Goal: Task Accomplishment & Management: Use online tool/utility

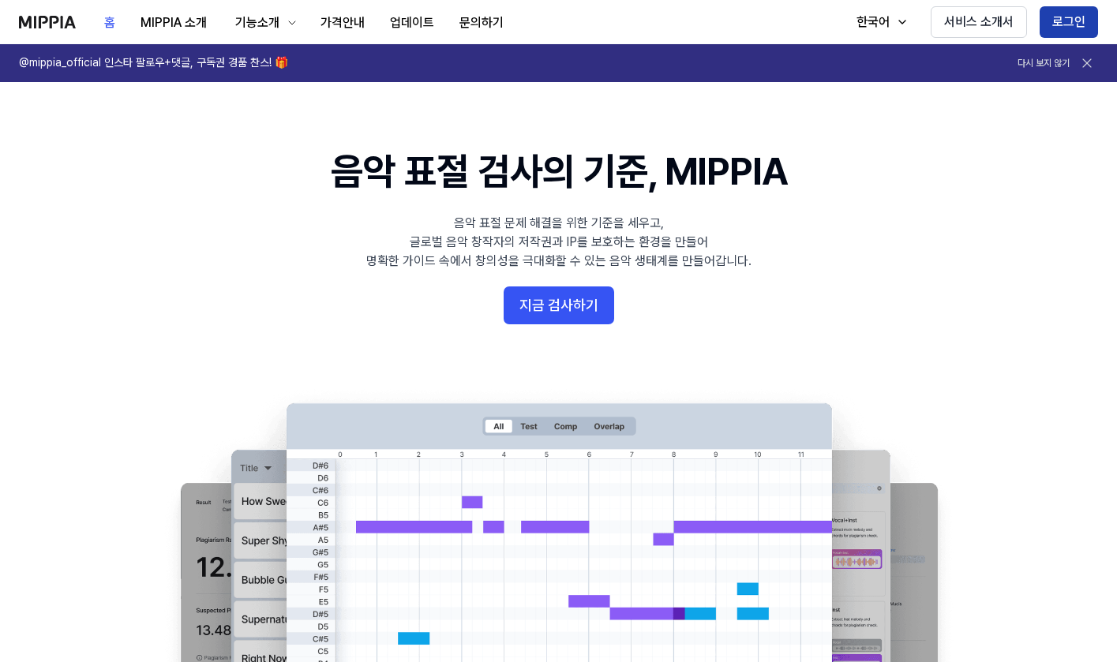
click at [1071, 23] on button "로그인" at bounding box center [1069, 22] width 58 height 32
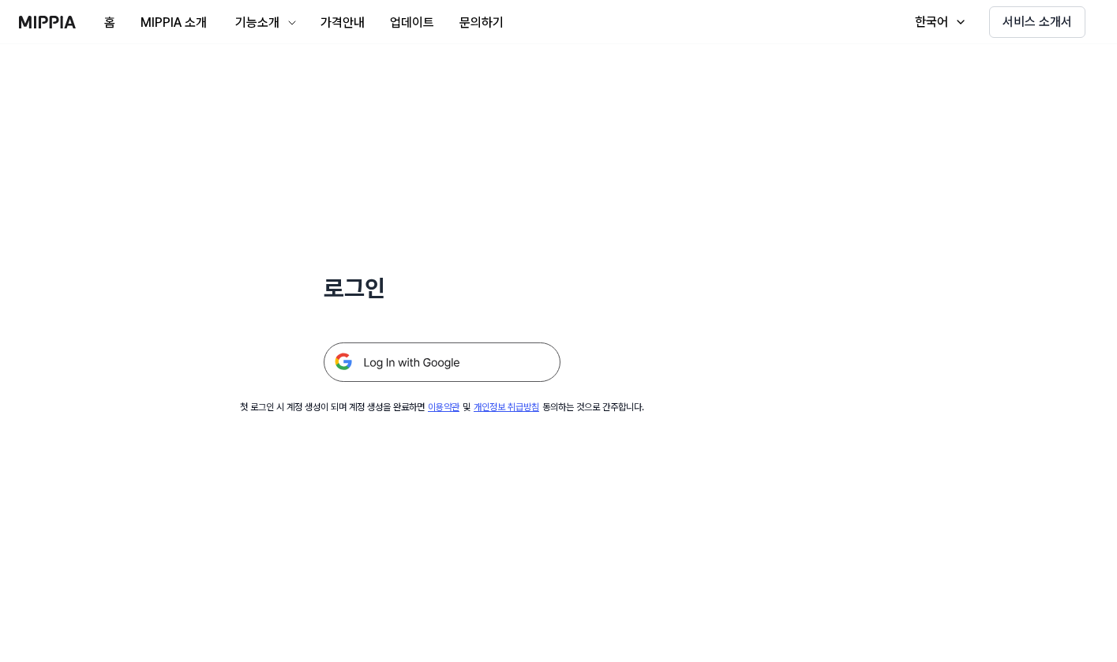
click at [469, 360] on img at bounding box center [442, 362] width 237 height 39
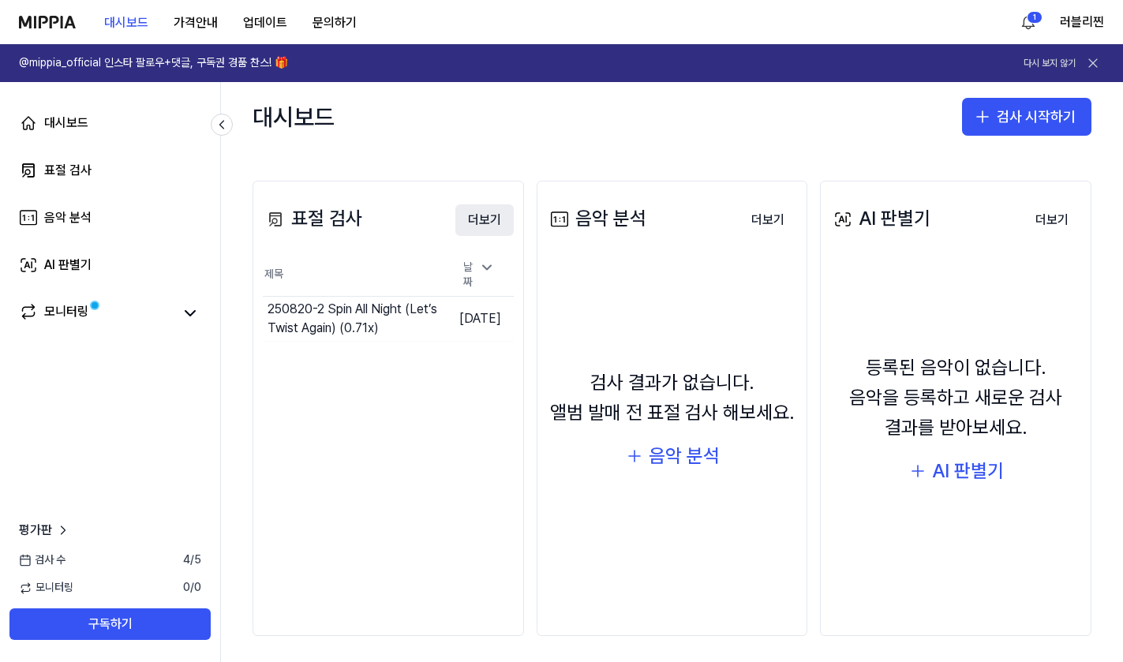
scroll to position [158, 0]
click at [58, 167] on div "표절 검사" at bounding box center [67, 170] width 47 height 19
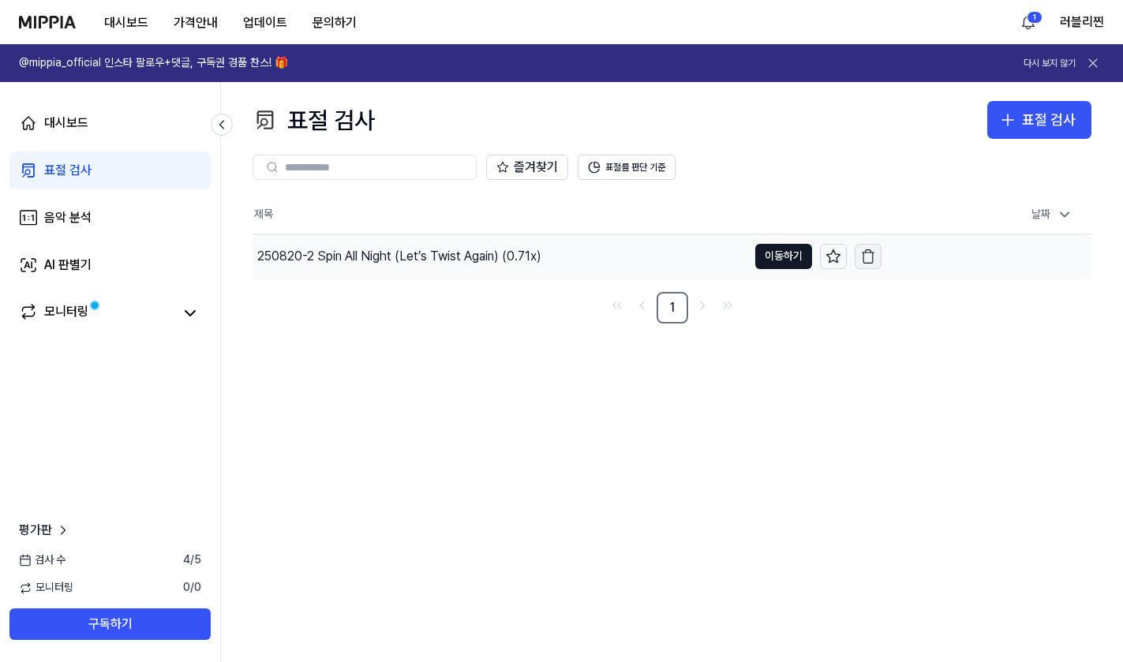
click at [866, 253] on icon "button" at bounding box center [868, 257] width 16 height 16
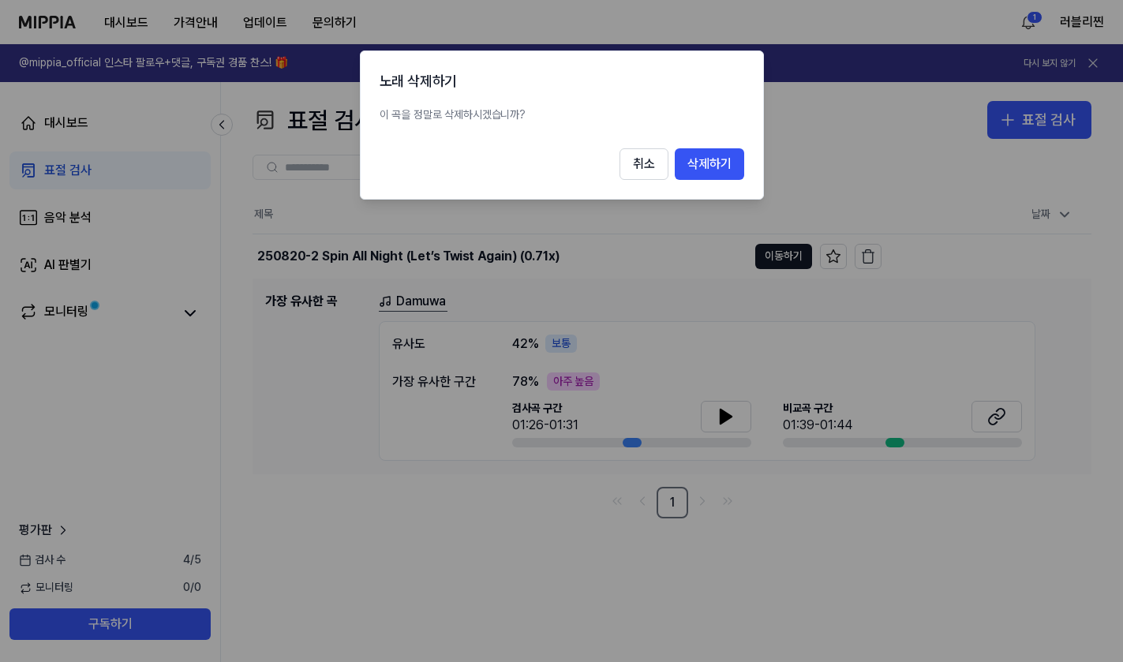
click at [648, 227] on div at bounding box center [561, 331] width 1123 height 662
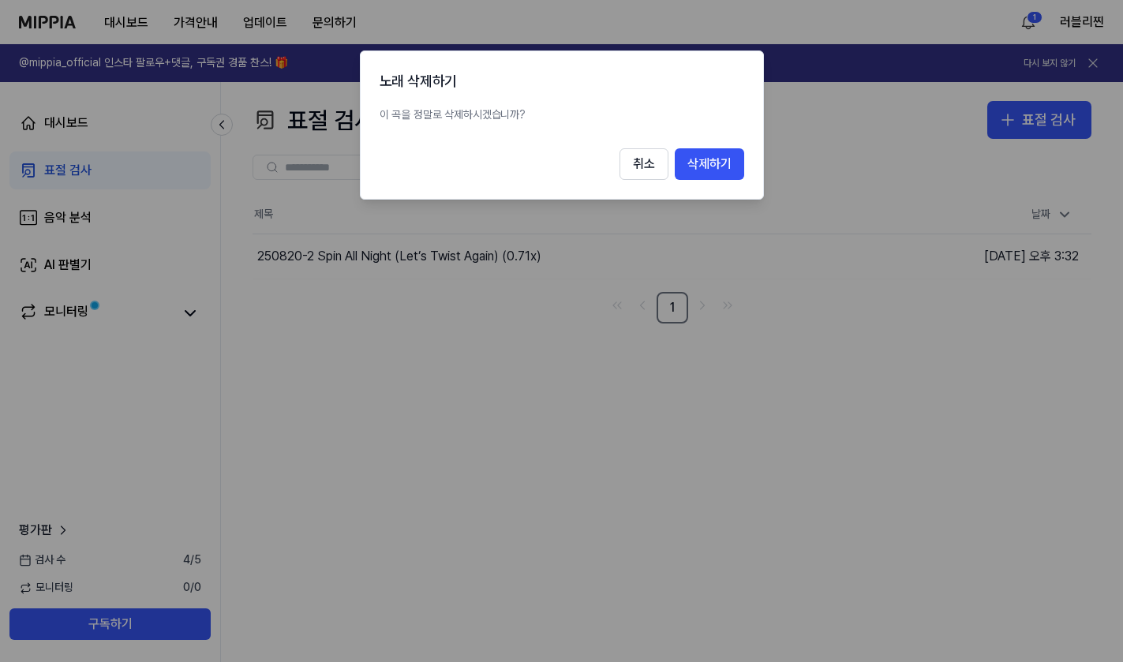
click at [538, 457] on div at bounding box center [561, 331] width 1123 height 662
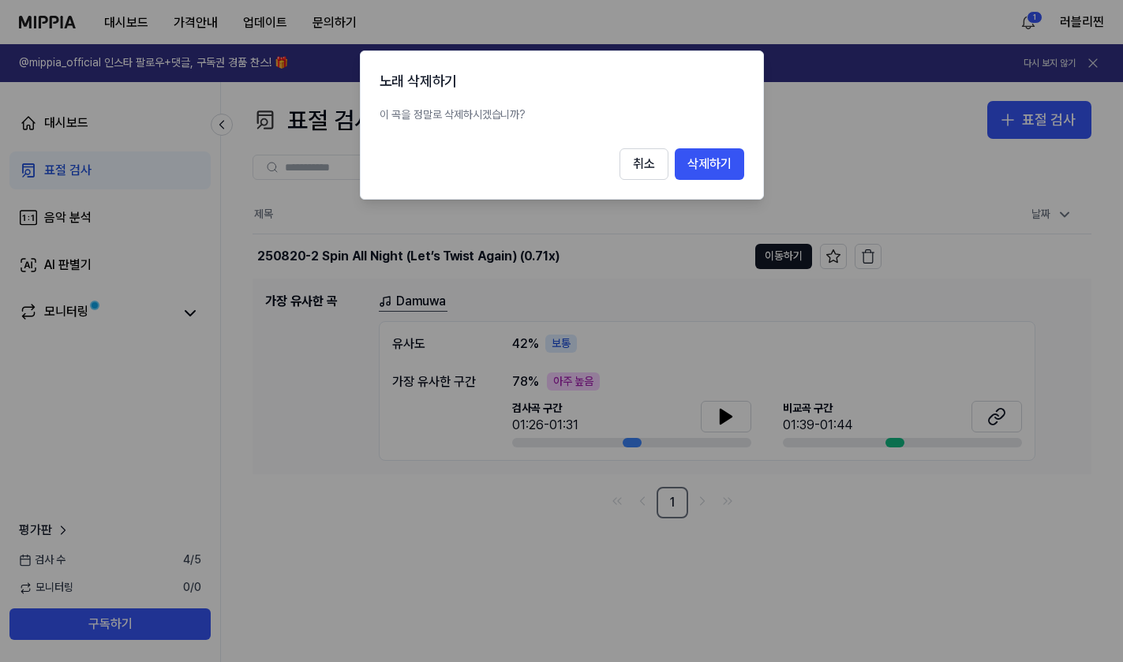
click at [734, 86] on h2 "노래 삭제하기" at bounding box center [562, 81] width 365 height 23
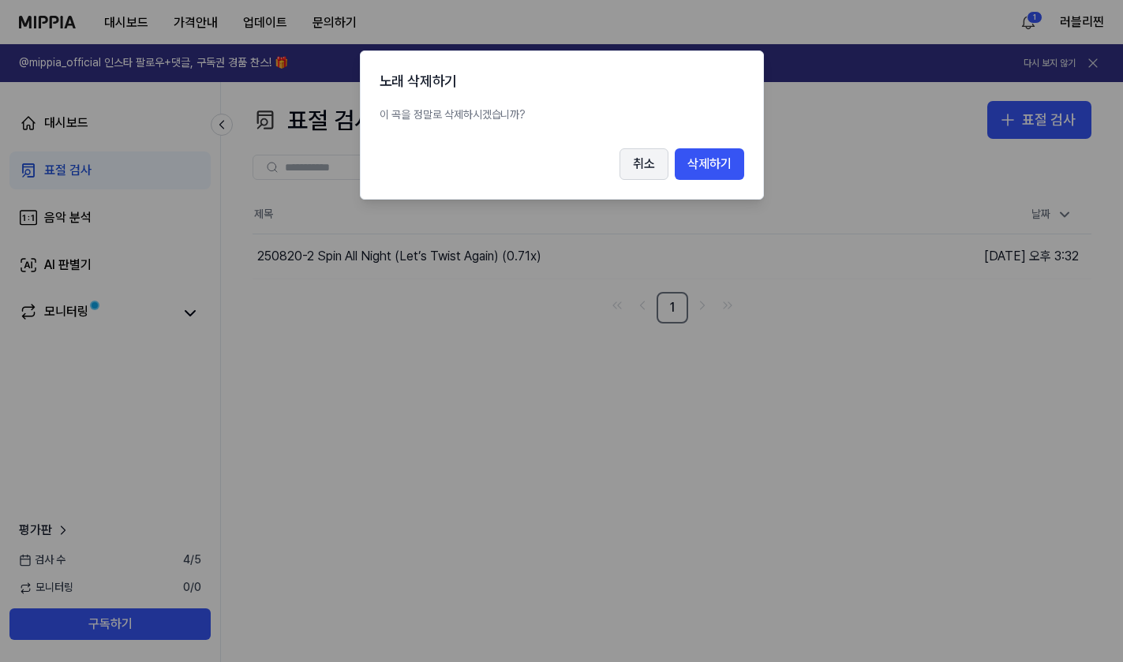
click at [637, 179] on button "취소" at bounding box center [644, 164] width 49 height 32
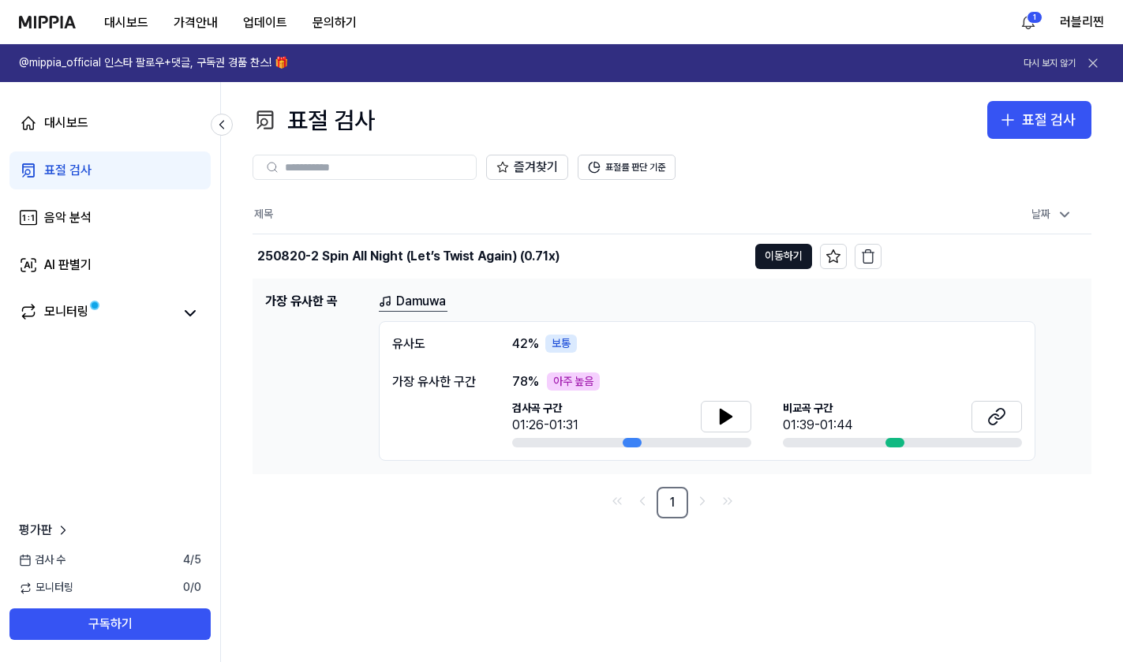
click at [69, 172] on div "표절 검사" at bounding box center [67, 170] width 47 height 19
click at [999, 130] on button "표절 검사" at bounding box center [1040, 120] width 104 height 38
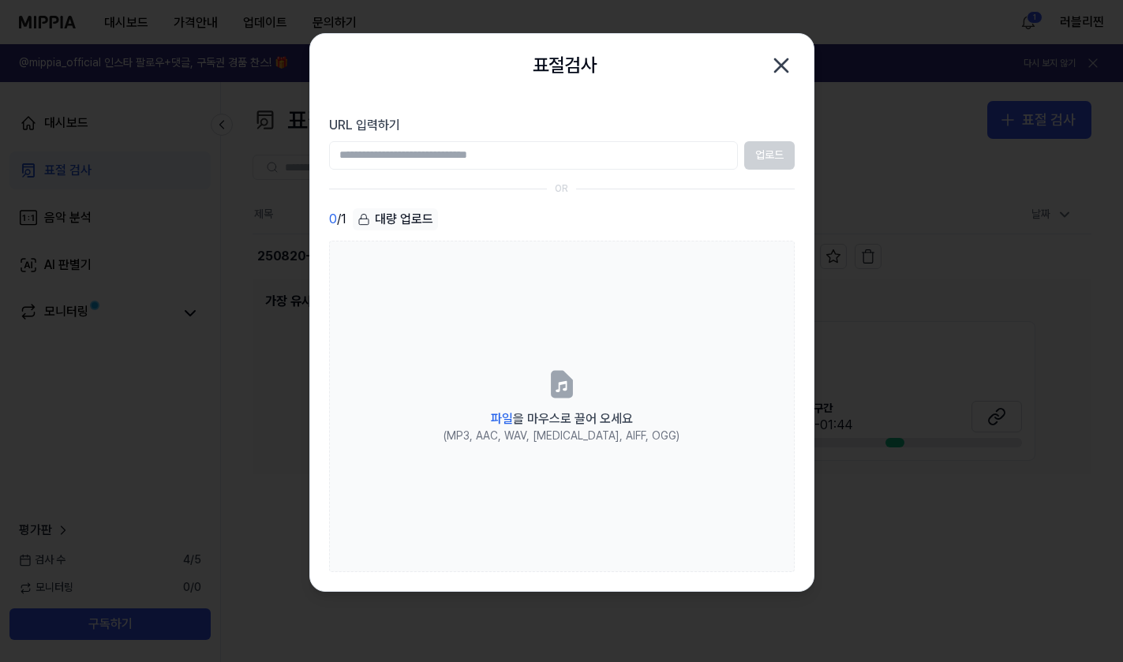
click at [776, 156] on div "업로드" at bounding box center [562, 155] width 466 height 28
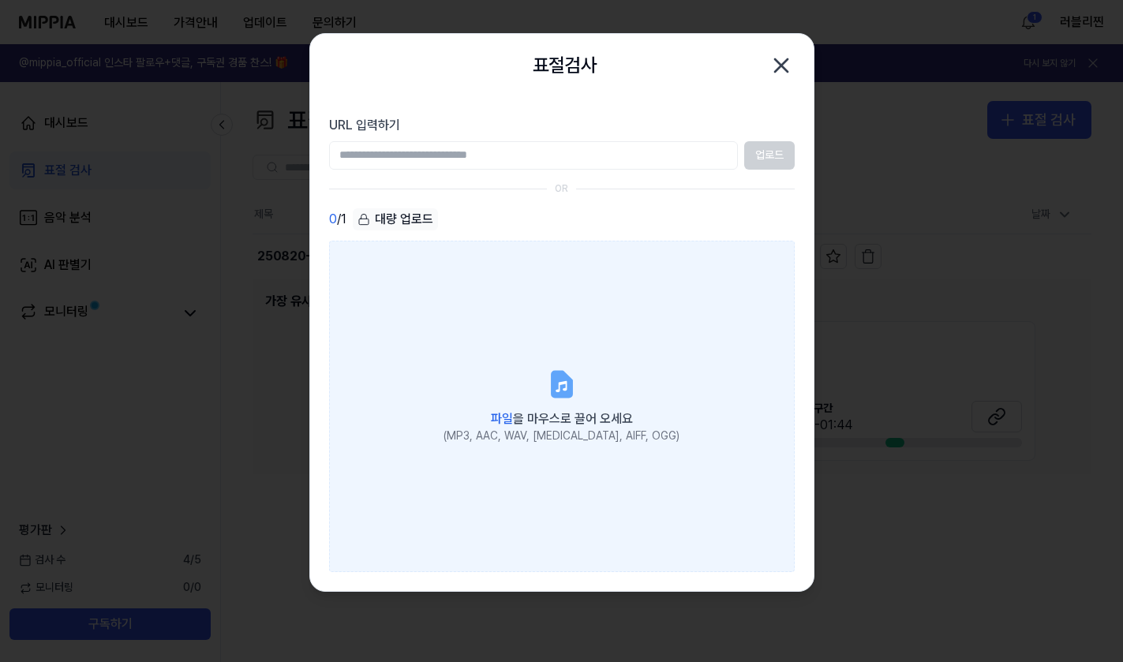
click at [575, 404] on label "파일 을 마우스로 끌어 오세요 (MP3, AAC, WAV, FLAC, AIFF, OGG)" at bounding box center [562, 407] width 466 height 332
click at [0, 0] on input "파일 을 마우스로 끌어 오세요 (MP3, AAC, WAV, FLAC, AIFF, OGG)" at bounding box center [0, 0] width 0 height 0
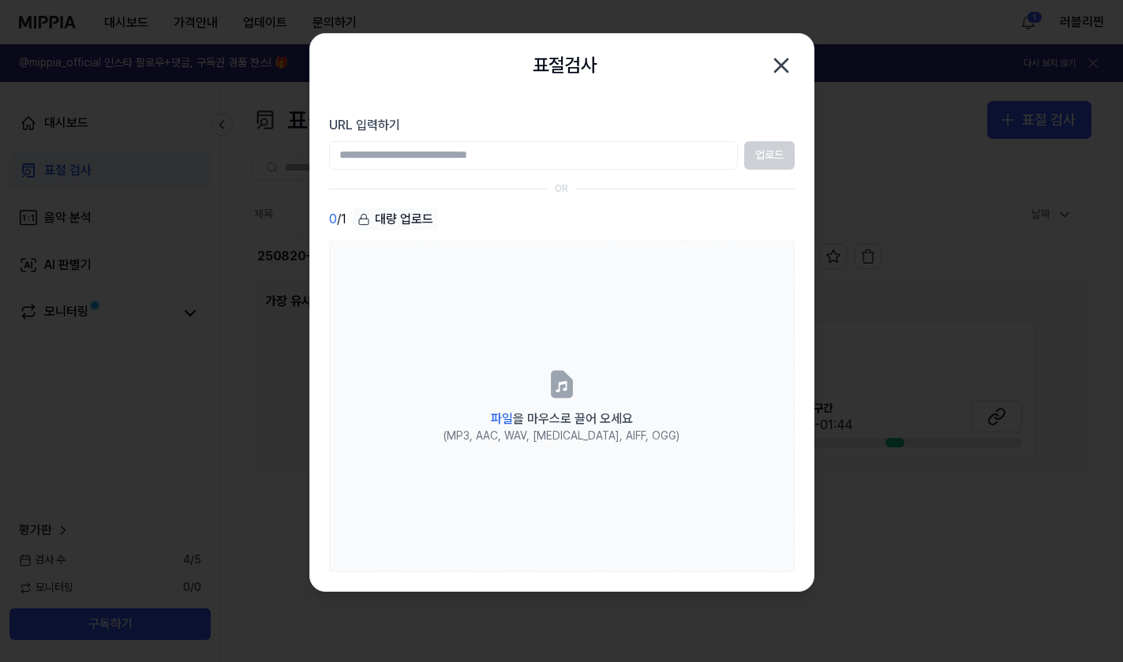
click at [783, 77] on icon "button" at bounding box center [781, 65] width 25 height 25
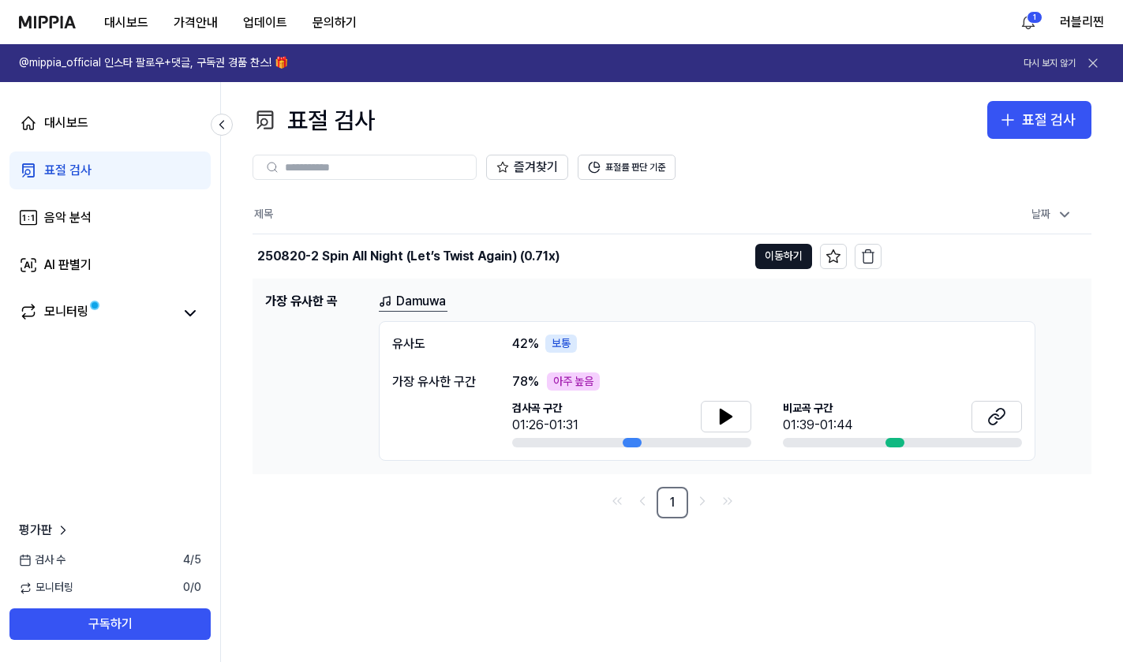
click at [120, 423] on div "대시보드 표절 검사 음악 분석 AI 판별기 모니터링 평가판 검사 수 4 / 5 모니터링 0 / 0 구독하기" at bounding box center [110, 372] width 221 height 580
click at [533, 114] on div "표절 검사 표절 검사" at bounding box center [672, 120] width 839 height 38
click at [1008, 122] on icon "button" at bounding box center [1008, 119] width 0 height 11
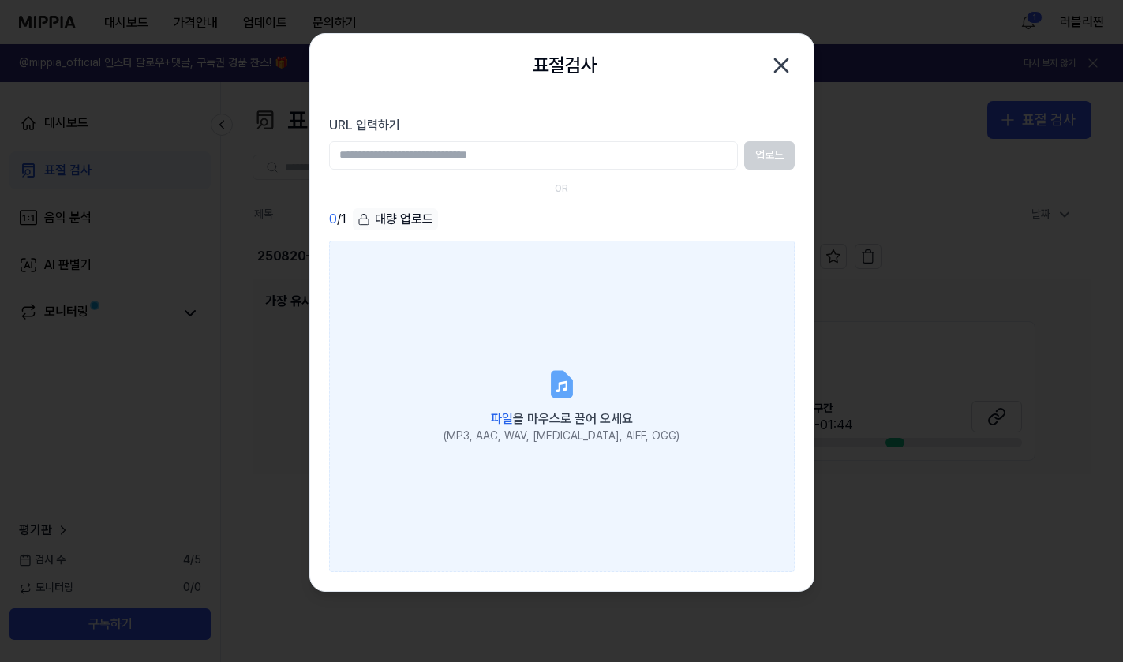
click at [540, 382] on label "파일 을 마우스로 끌어 오세요 (MP3, AAC, WAV, FLAC, AIFF, OGG)" at bounding box center [562, 407] width 466 height 332
click at [0, 0] on input "파일 을 마우스로 끌어 오세요 (MP3, AAC, WAV, FLAC, AIFF, OGG)" at bounding box center [0, 0] width 0 height 0
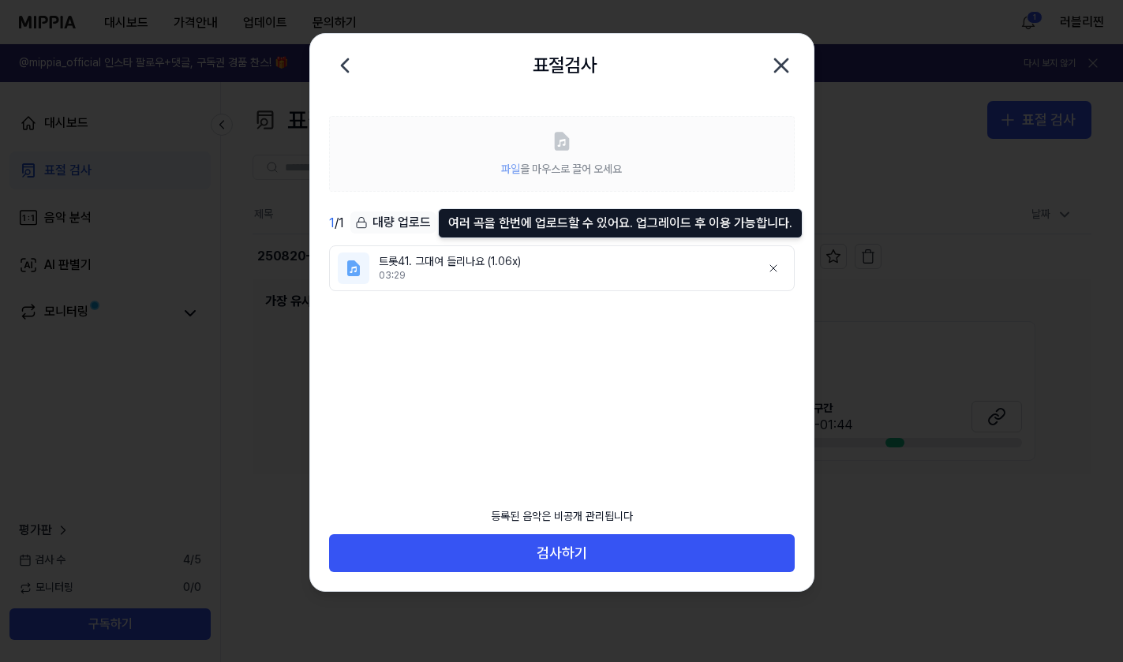
drag, startPoint x: 376, startPoint y: 220, endPoint x: 419, endPoint y: 197, distance: 49.1
click at [412, 208] on div "파일 을 마우스로 끌어 오세요 1 / 1 대량 업로드 여러 곡을 한번에 업로드할 수 있어요. 업그레이드 후 이용 가능합니다. 여러 곡을 한번에…" at bounding box center [562, 286] width 504 height 379
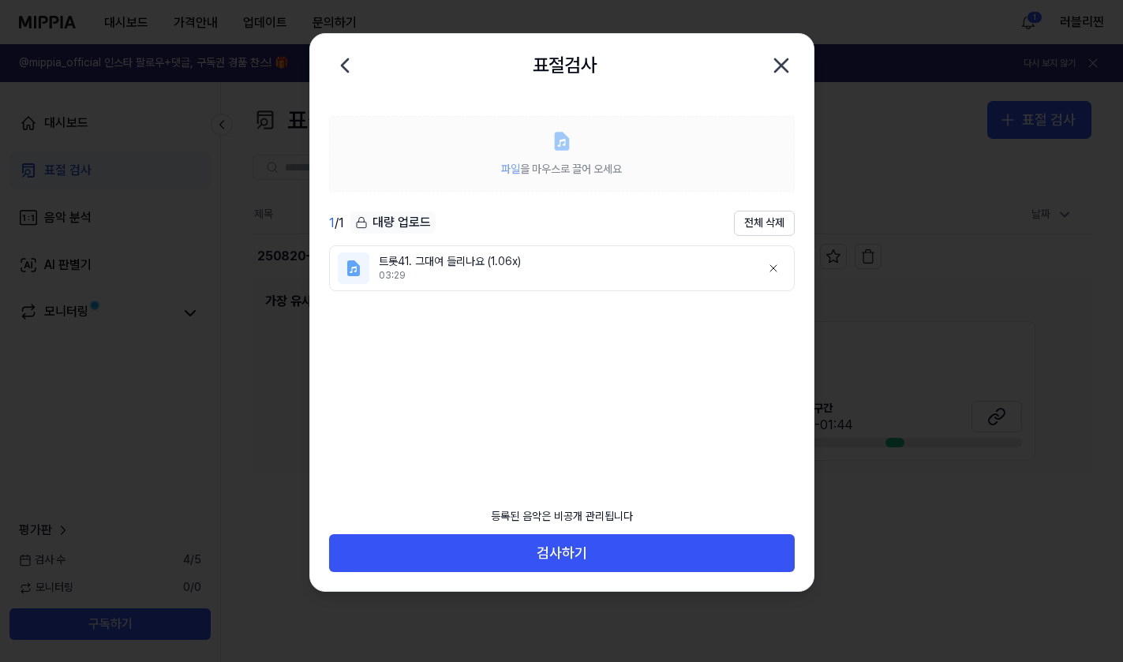
click at [530, 148] on label "파일 을 마우스로 끌어 오세요" at bounding box center [562, 154] width 466 height 76
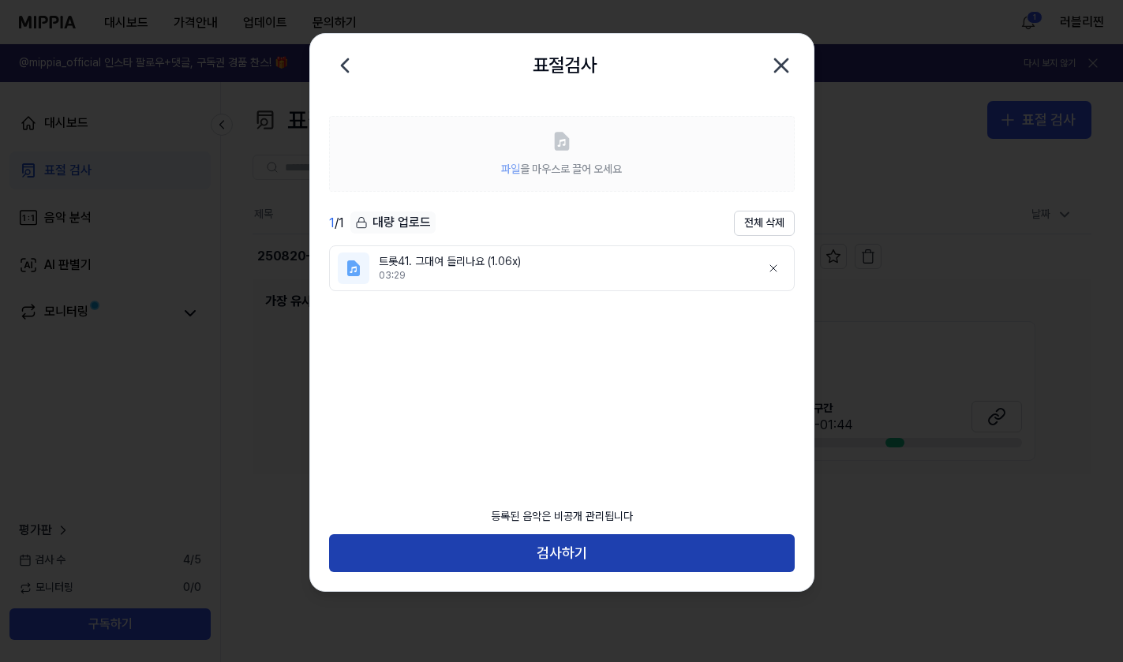
click at [595, 548] on button "검사하기" at bounding box center [562, 553] width 466 height 38
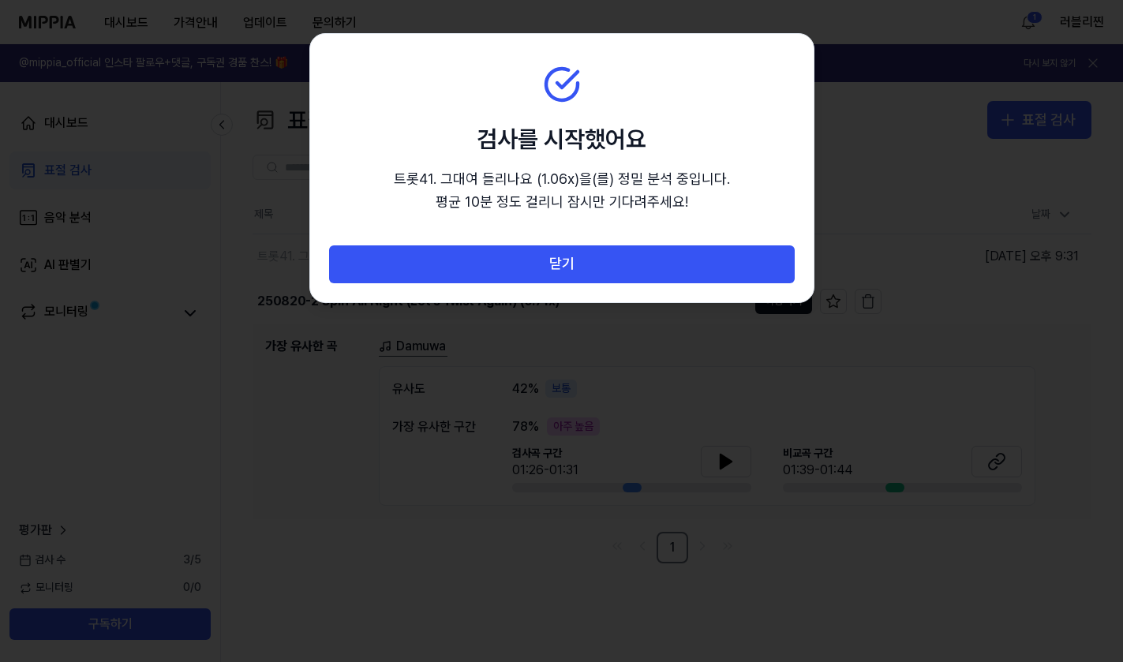
click at [322, 171] on section "검사를 시작했어요 트롯41. 그대여 들리나요 (1.06x) 을(를) 정밀 분석 중입니다. 평균 10분 정도 걸리니 잠시만 기다려주세요!" at bounding box center [562, 140] width 504 height 212
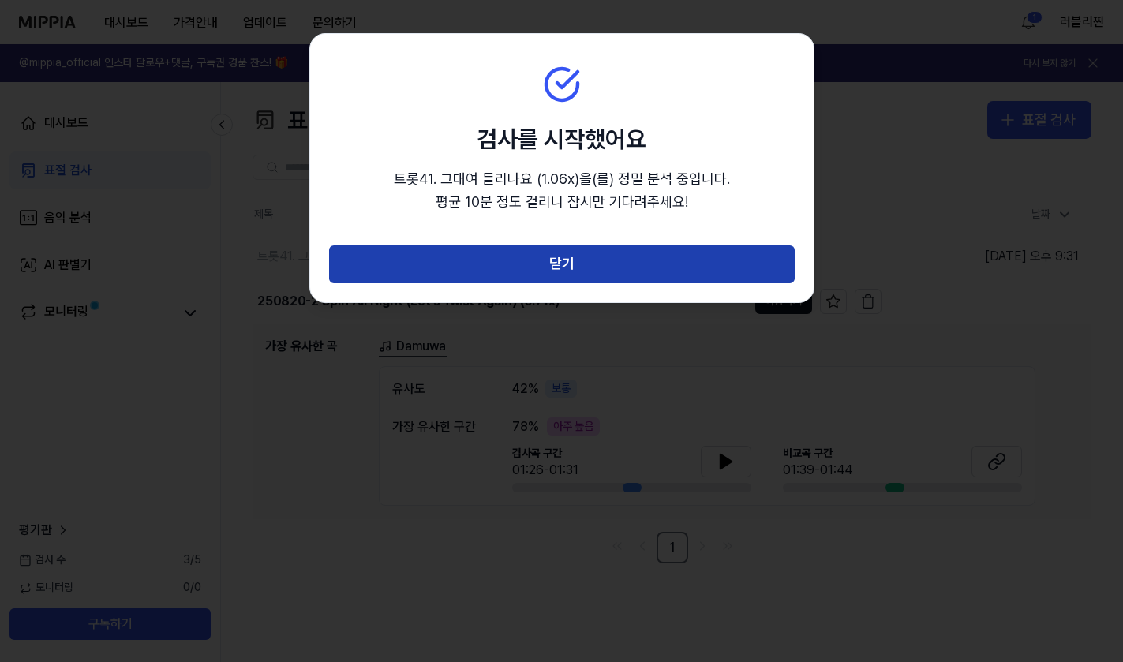
click at [620, 245] on button "닫기" at bounding box center [562, 264] width 466 height 38
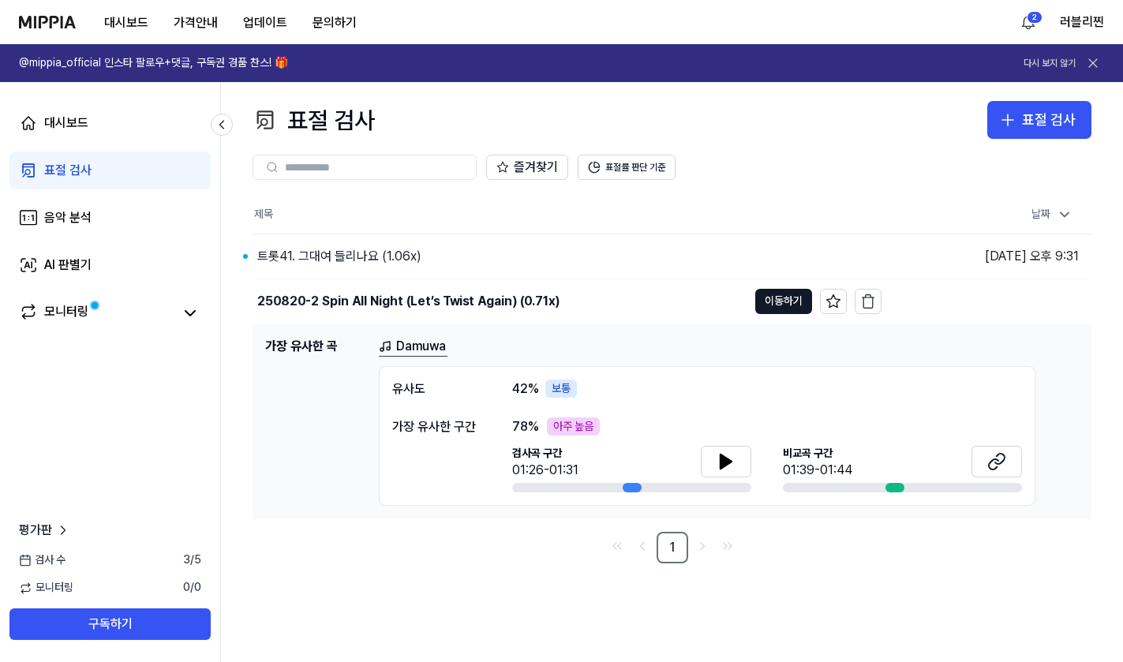
click at [60, 476] on div "대시보드 표절 검사 음악 분석 AI 판별기 모니터링 평가판 검사 수 3 / 5 모니터링 0 / 0 구독하기" at bounding box center [110, 372] width 221 height 580
click at [1015, 118] on icon "button" at bounding box center [1008, 120] width 19 height 19
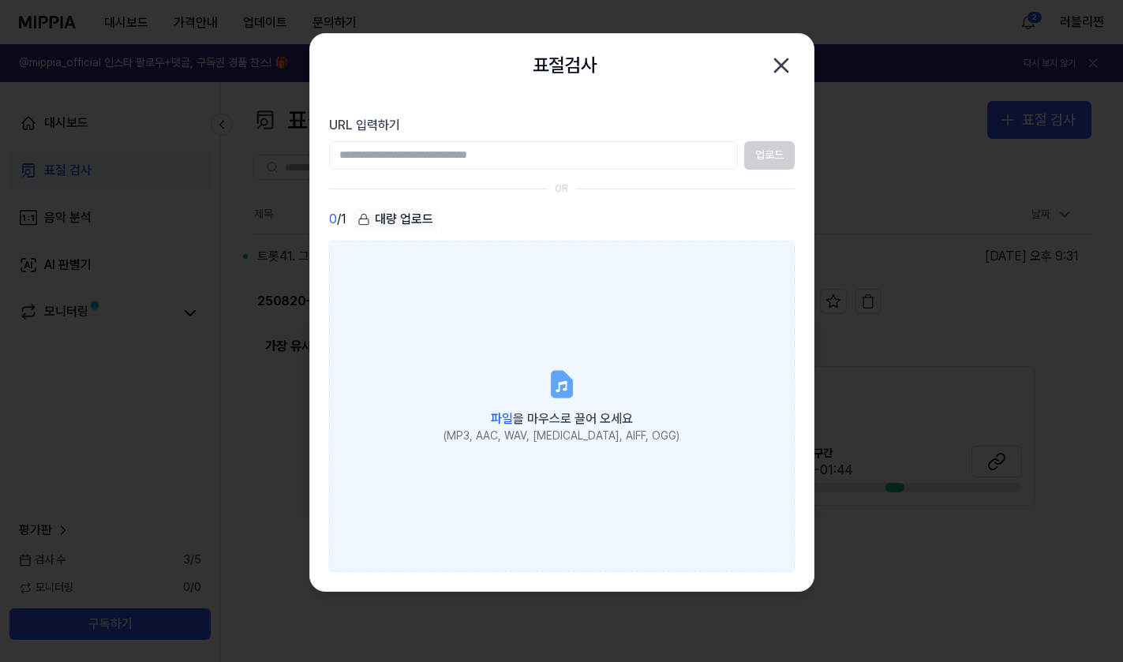
click at [583, 390] on label "파일 을 마우스로 끌어 오세요 (MP3, AAC, WAV, FLAC, AIFF, OGG)" at bounding box center [562, 407] width 466 height 332
click at [0, 0] on input "파일 을 마우스로 끌어 오세요 (MP3, AAC, WAV, FLAC, AIFF, OGG)" at bounding box center [0, 0] width 0 height 0
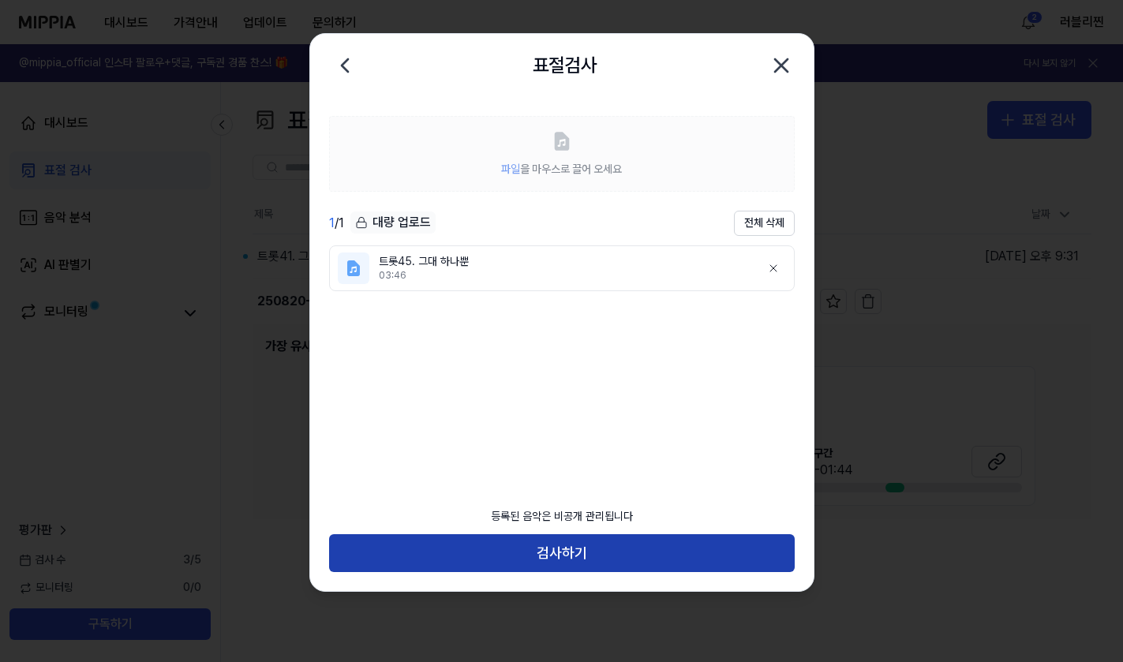
click at [617, 561] on button "검사하기" at bounding box center [562, 553] width 466 height 38
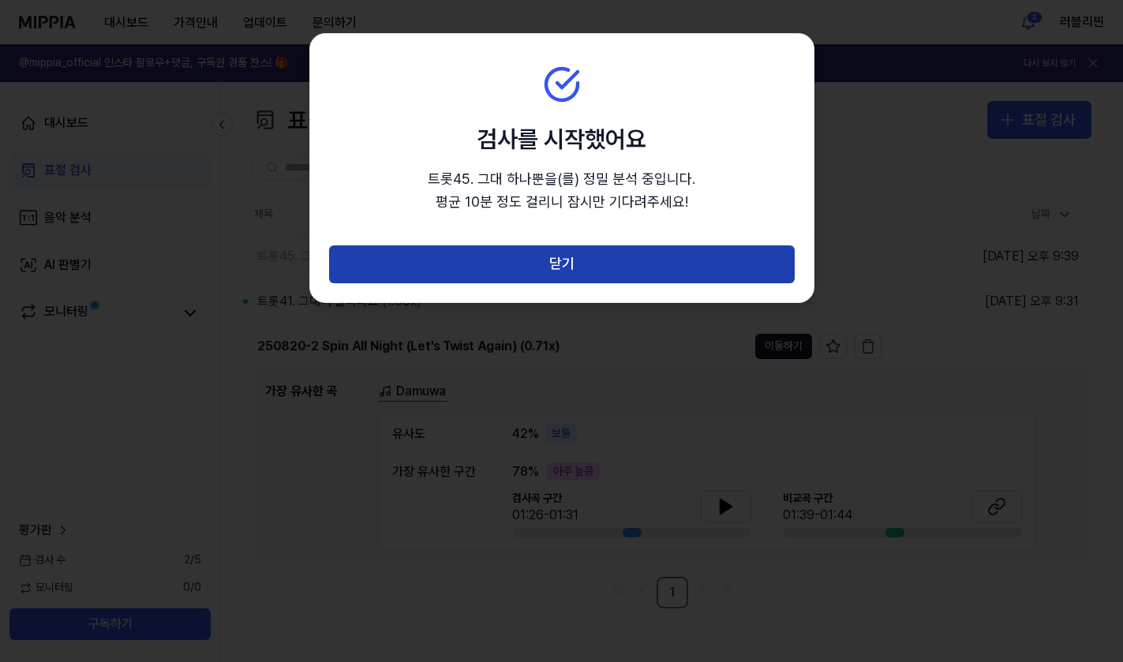
click at [630, 275] on button "닫기" at bounding box center [562, 264] width 466 height 38
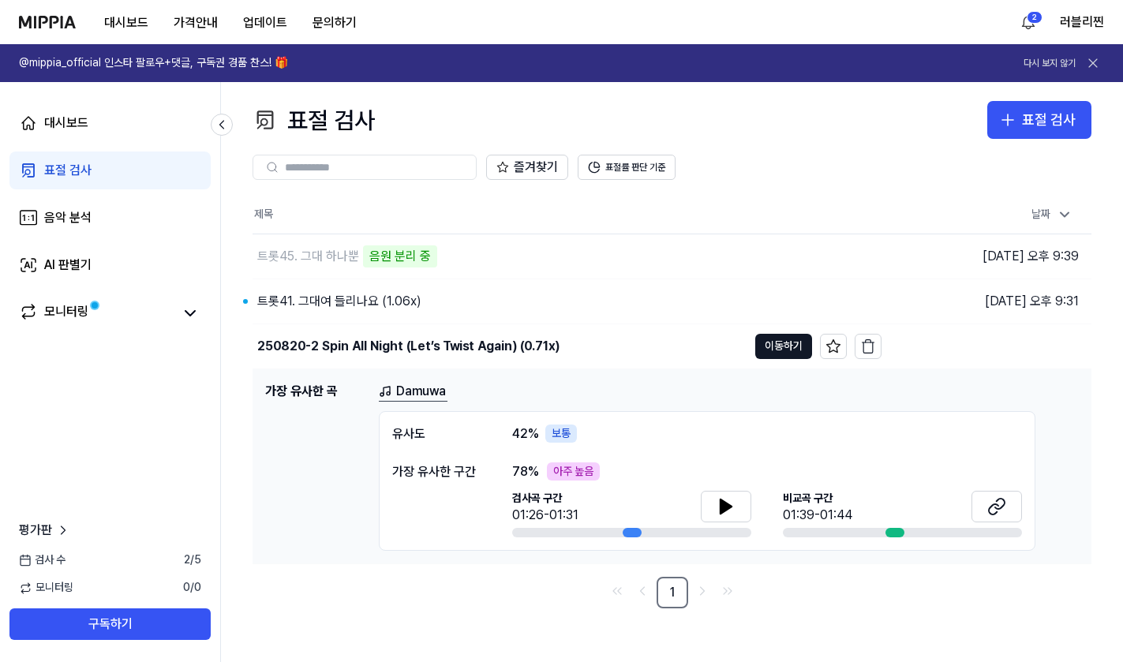
click at [875, 437] on div "유사도 42 % 보통" at bounding box center [707, 434] width 630 height 19
click at [425, 395] on link "Damuwa" at bounding box center [413, 392] width 69 height 20
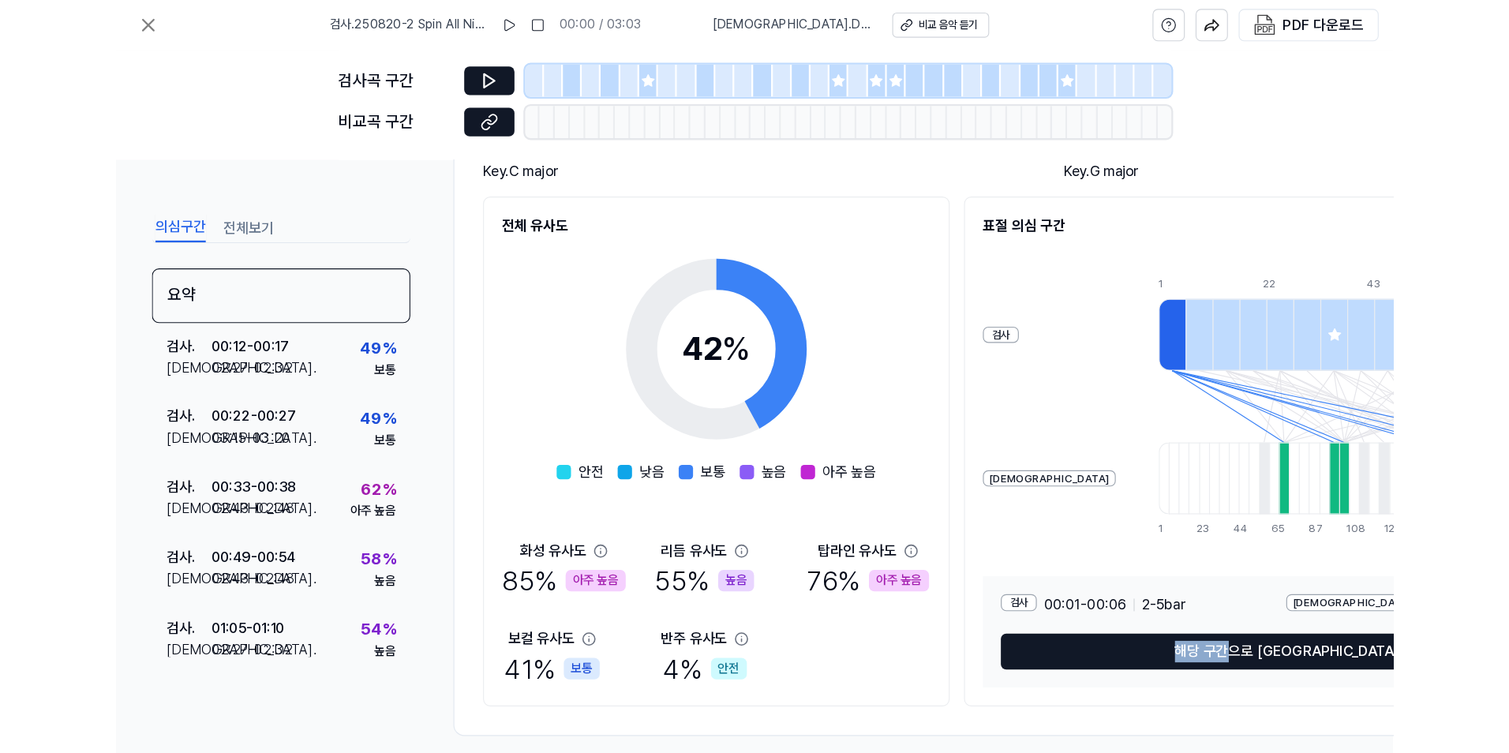
scroll to position [181, 0]
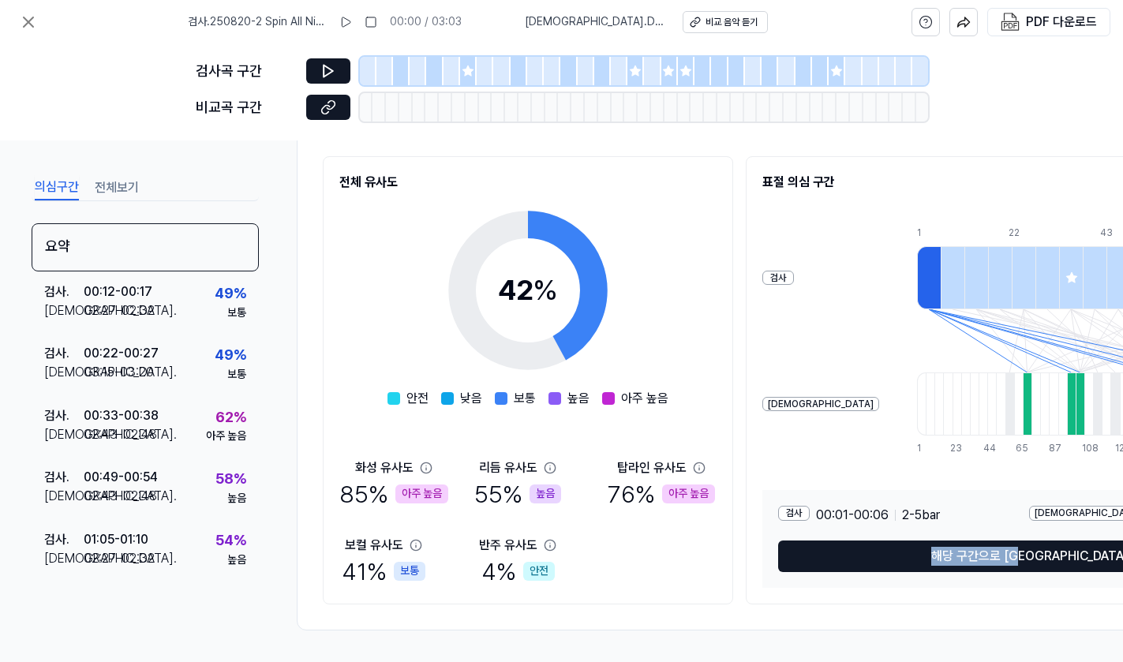
drag, startPoint x: 886, startPoint y: 655, endPoint x: 1081, endPoint y: 652, distance: 195.0
click at [1081, 652] on div "의심구간 전체보기 요약 검사 . 00:12 - 00:17 비교 . 02:27 - 02:32 49 % 보통 검사 . 00:22 - 00:27 비…" at bounding box center [561, 402] width 1123 height 522
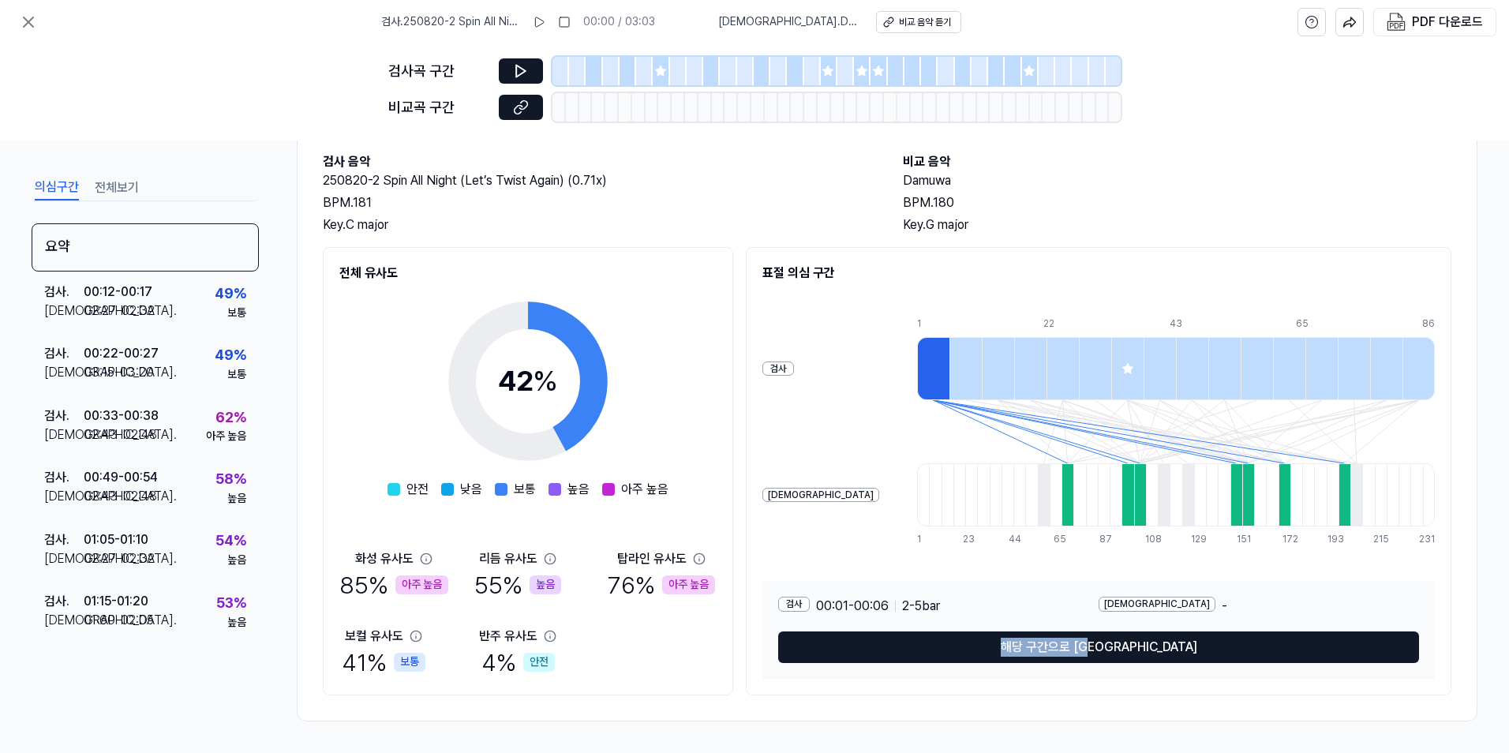
scroll to position [84, 0]
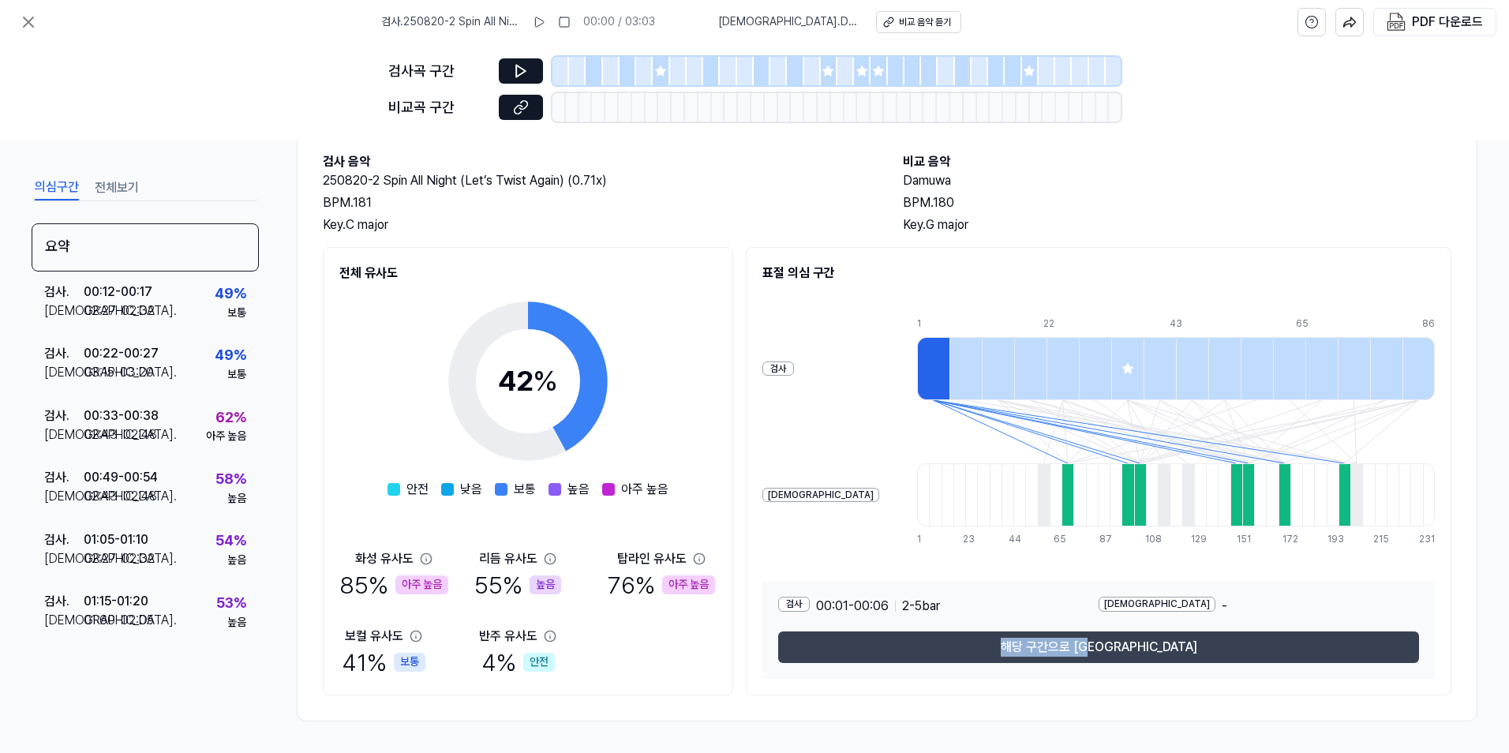
click at [1104, 656] on button "해당 구간으로 이동" at bounding box center [1098, 648] width 641 height 32
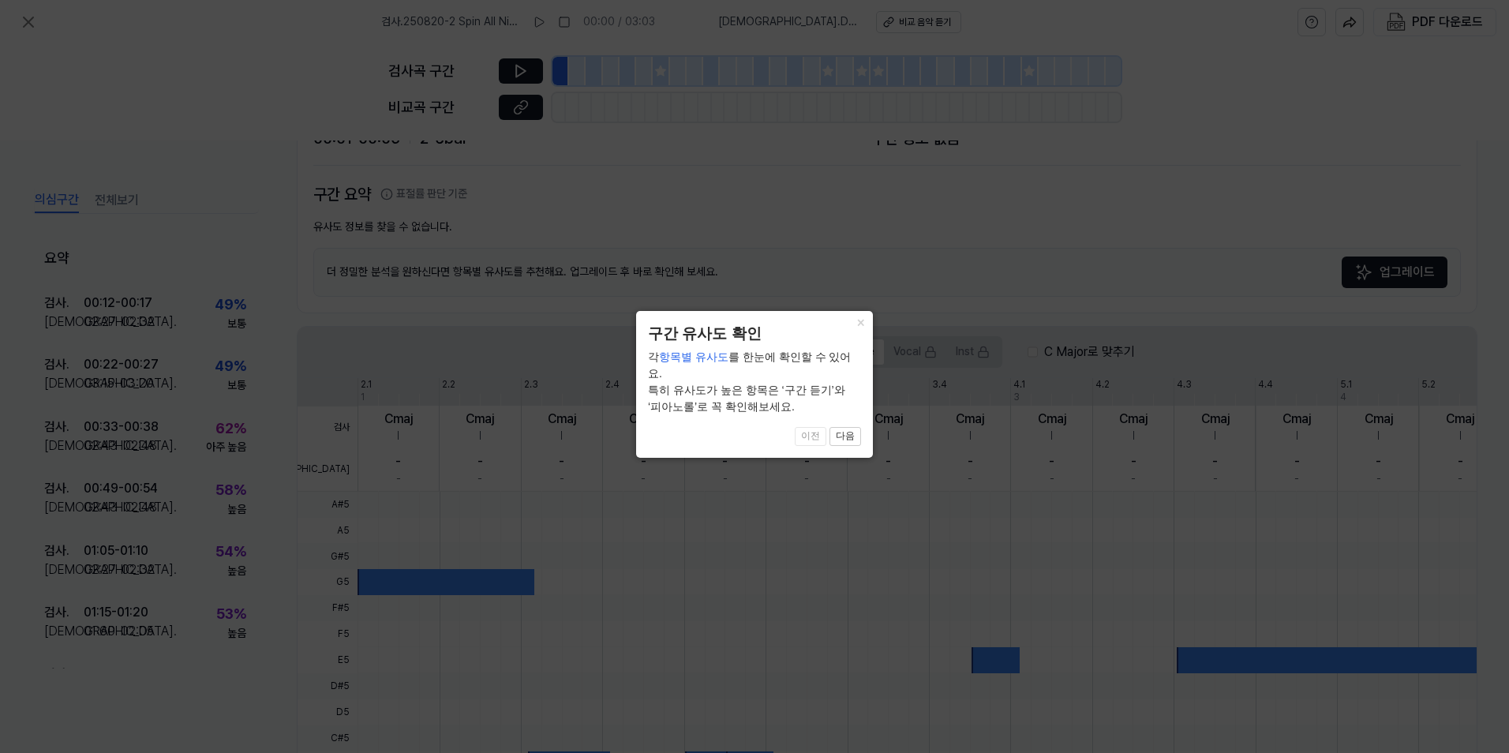
scroll to position [297, 0]
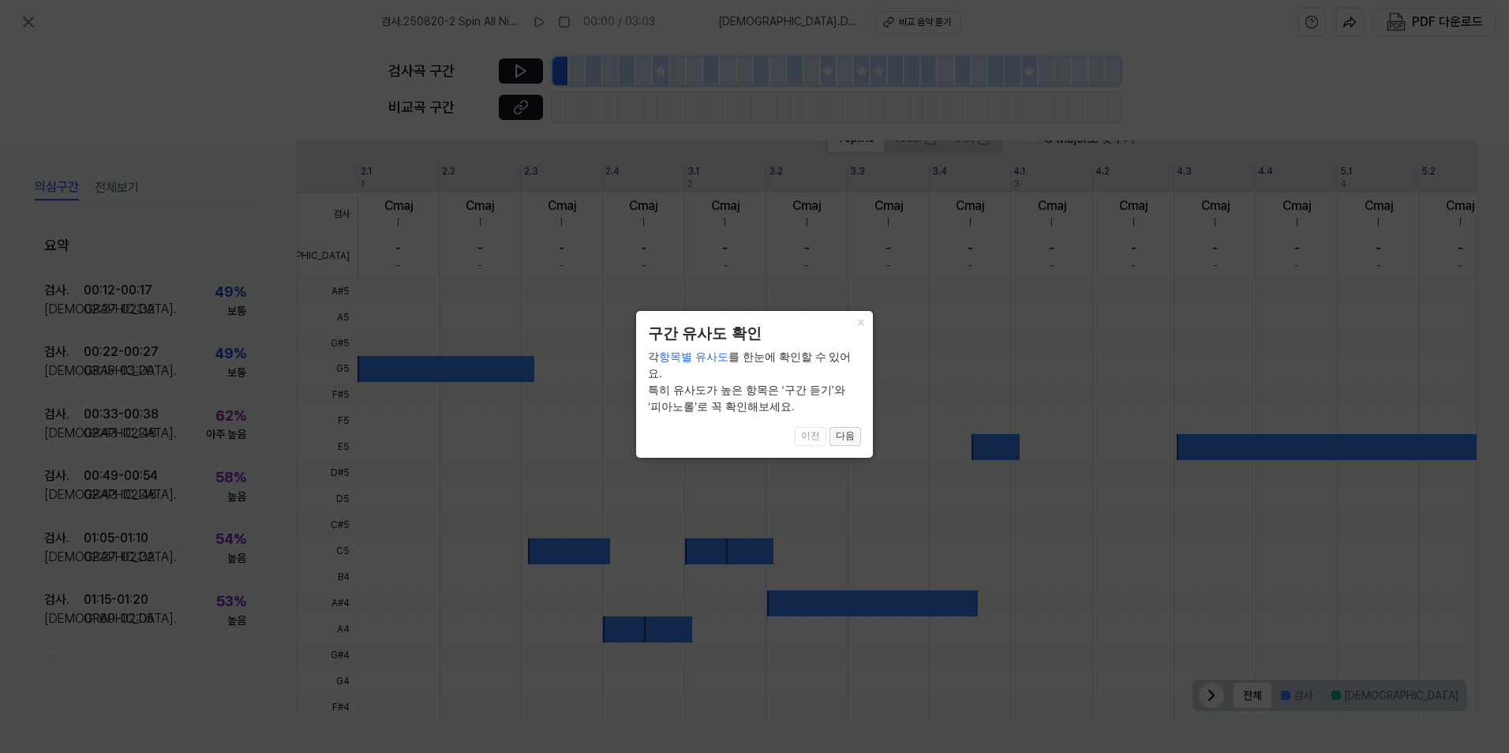
click at [854, 427] on button "다음" at bounding box center [846, 436] width 32 height 19
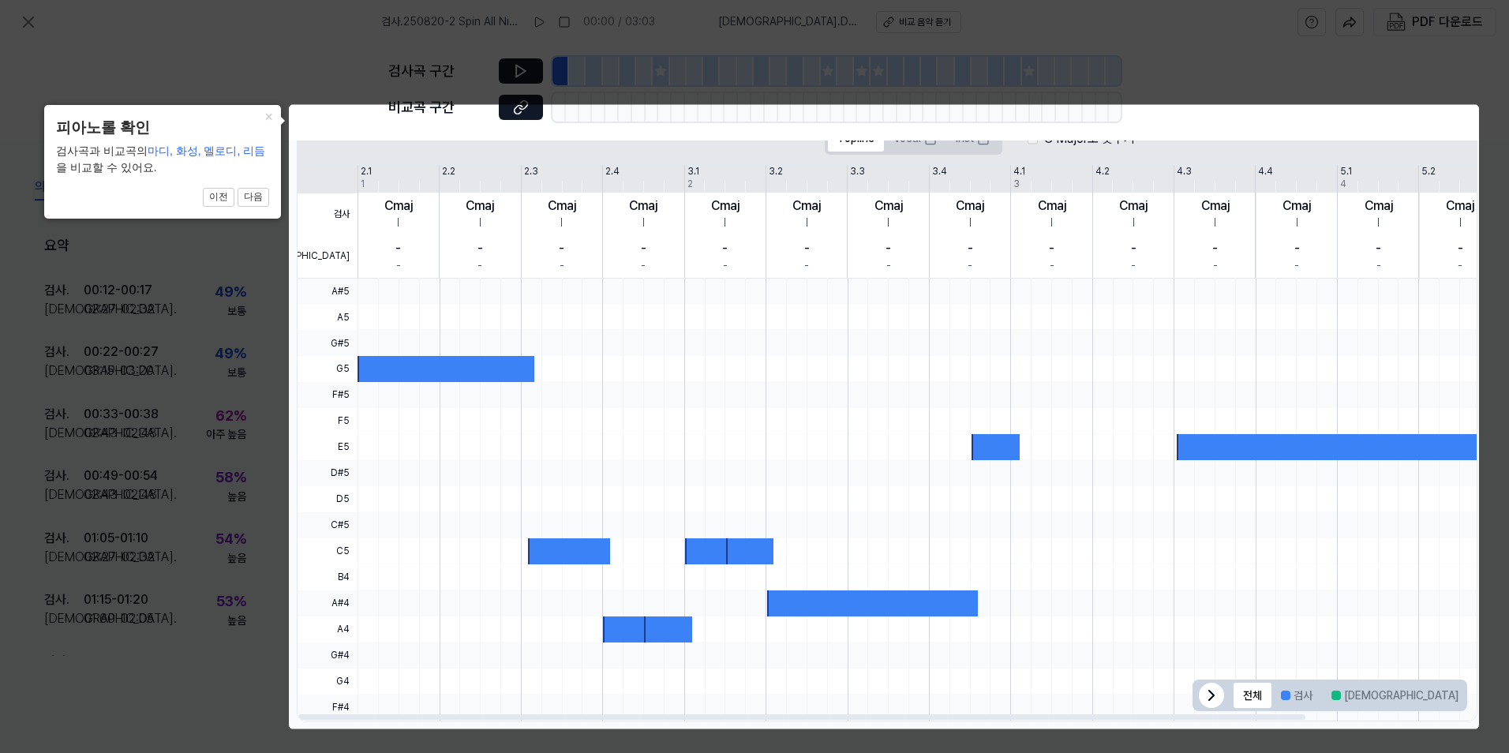
click at [1123, 662] on icon at bounding box center [1211, 695] width 5 height 9
click at [252, 530] on icon at bounding box center [754, 376] width 1509 height 753
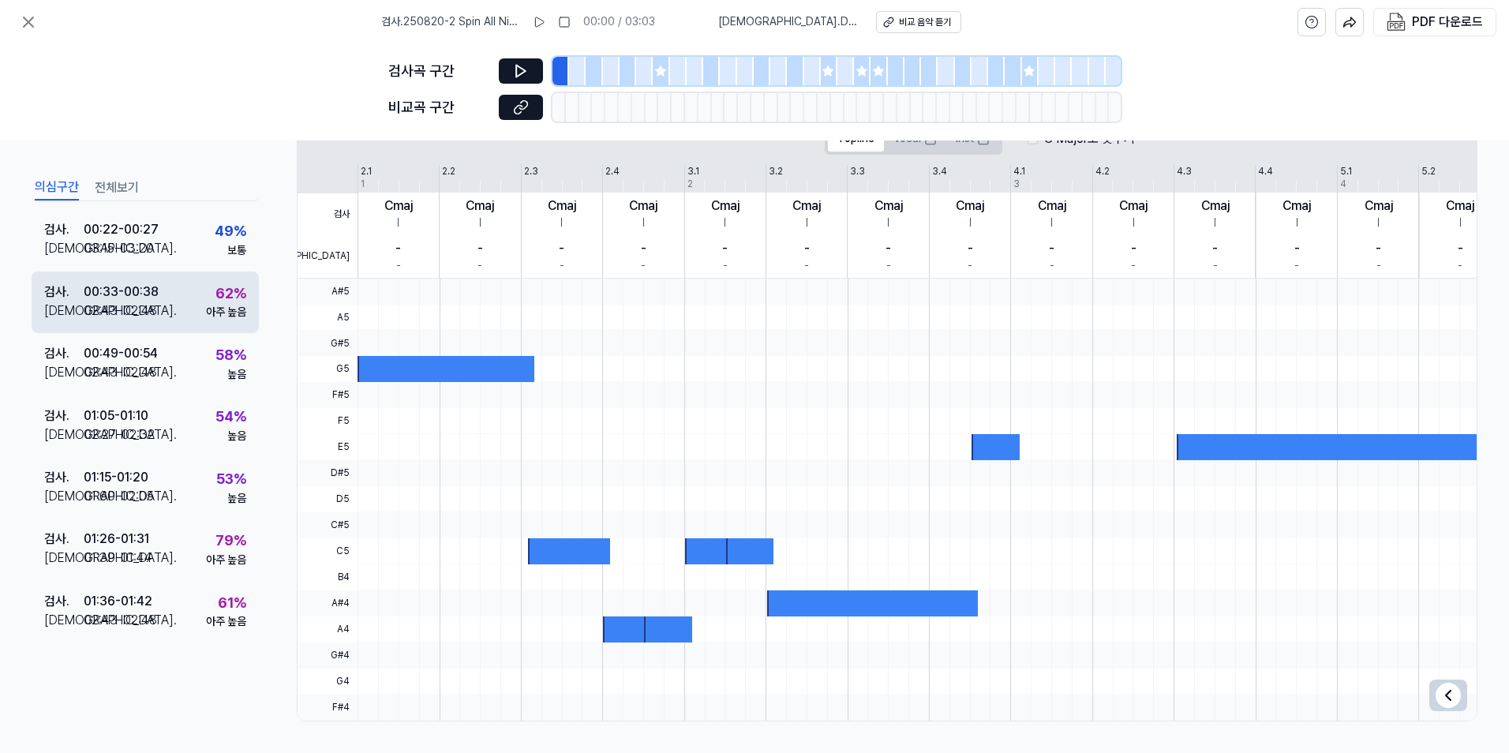
scroll to position [0, 0]
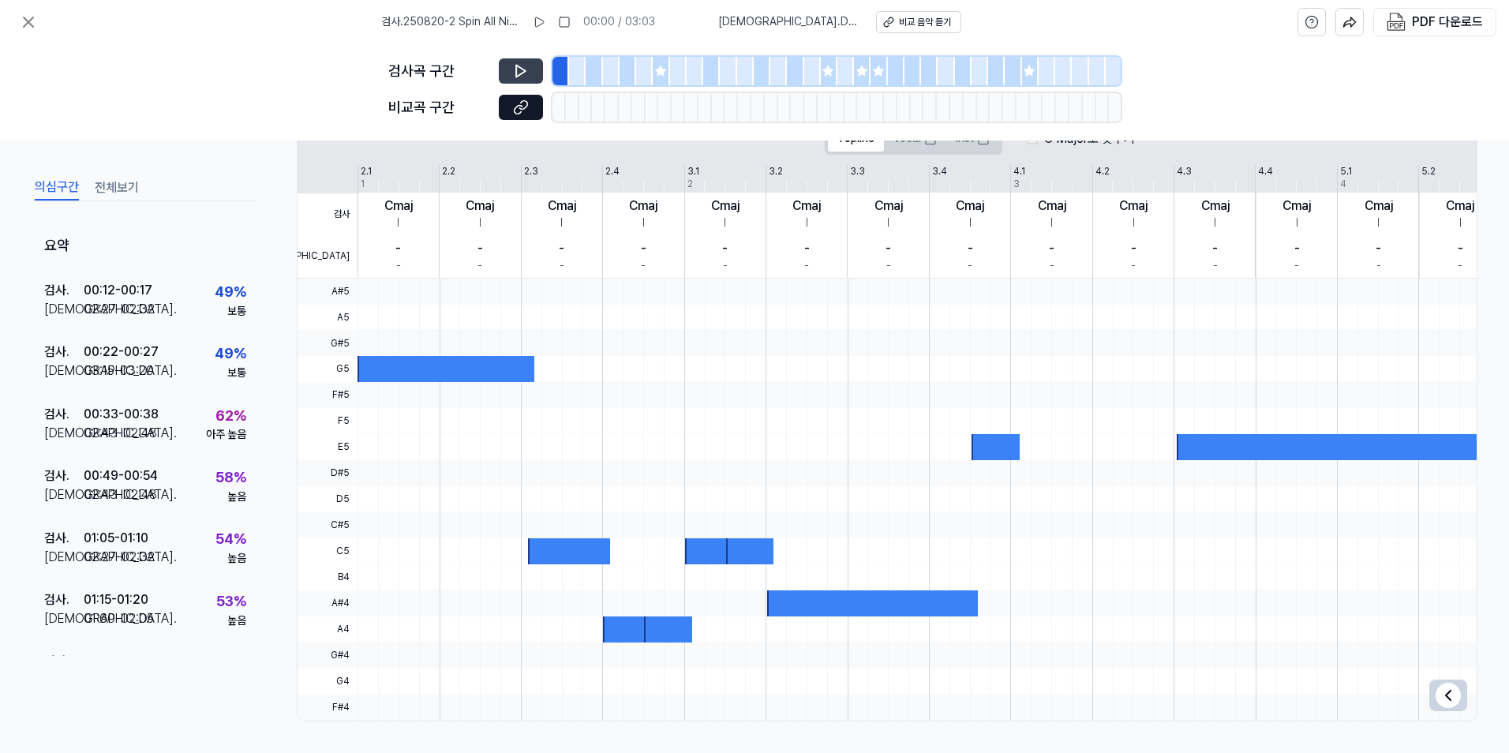
click at [523, 64] on icon at bounding box center [521, 71] width 16 height 16
click at [539, 551] on div at bounding box center [569, 551] width 82 height 26
